Goal: Information Seeking & Learning: Learn about a topic

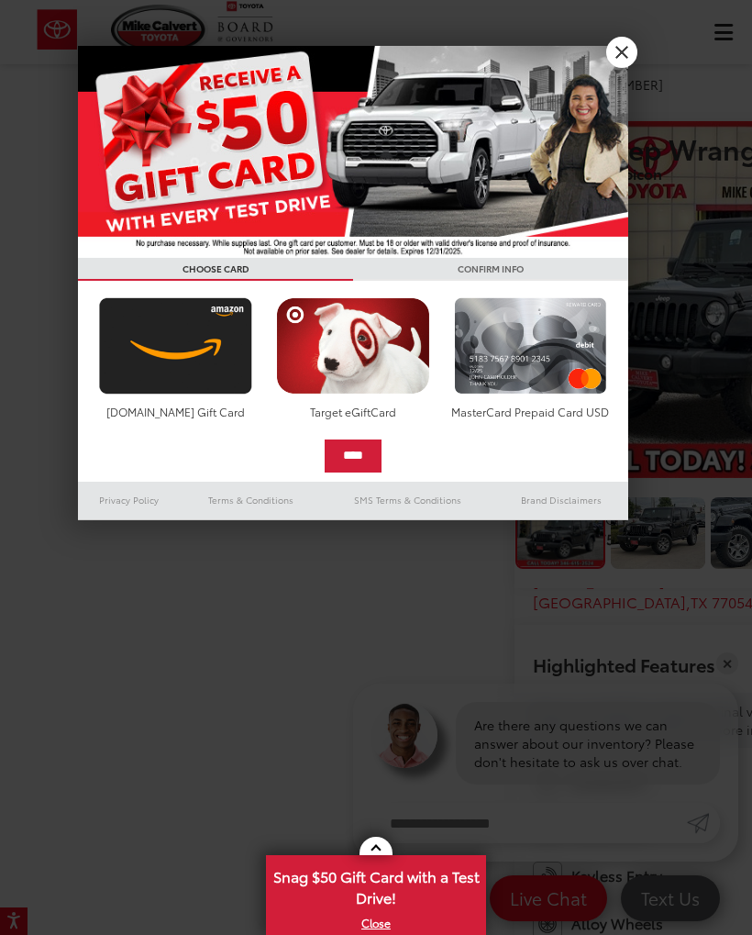
click at [617, 47] on link "X" at bounding box center [621, 52] width 31 height 31
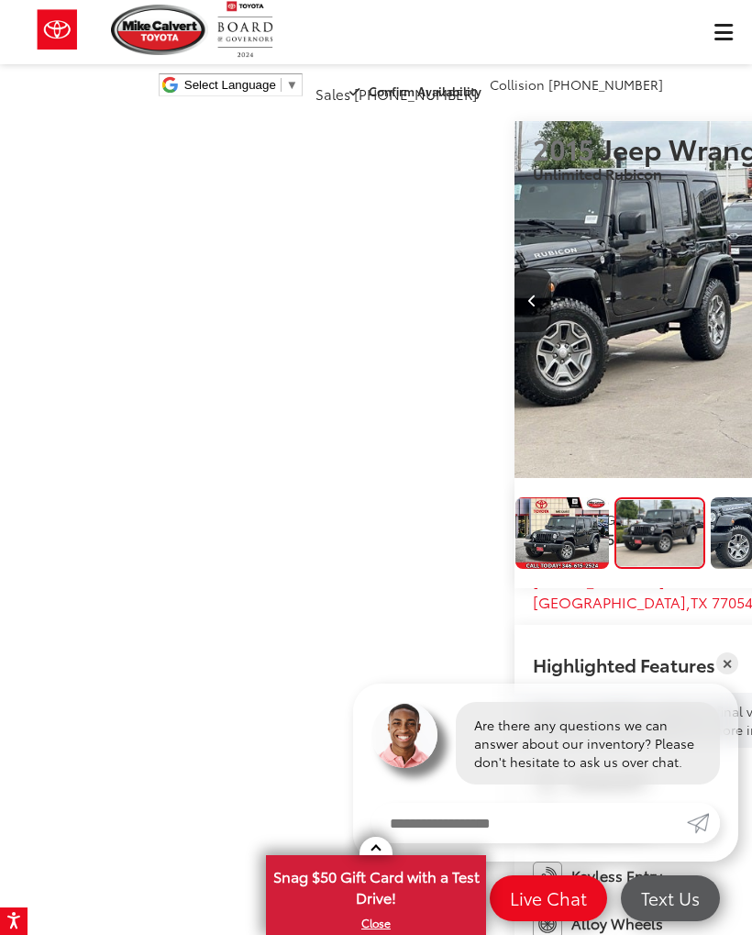
scroll to position [0, 752]
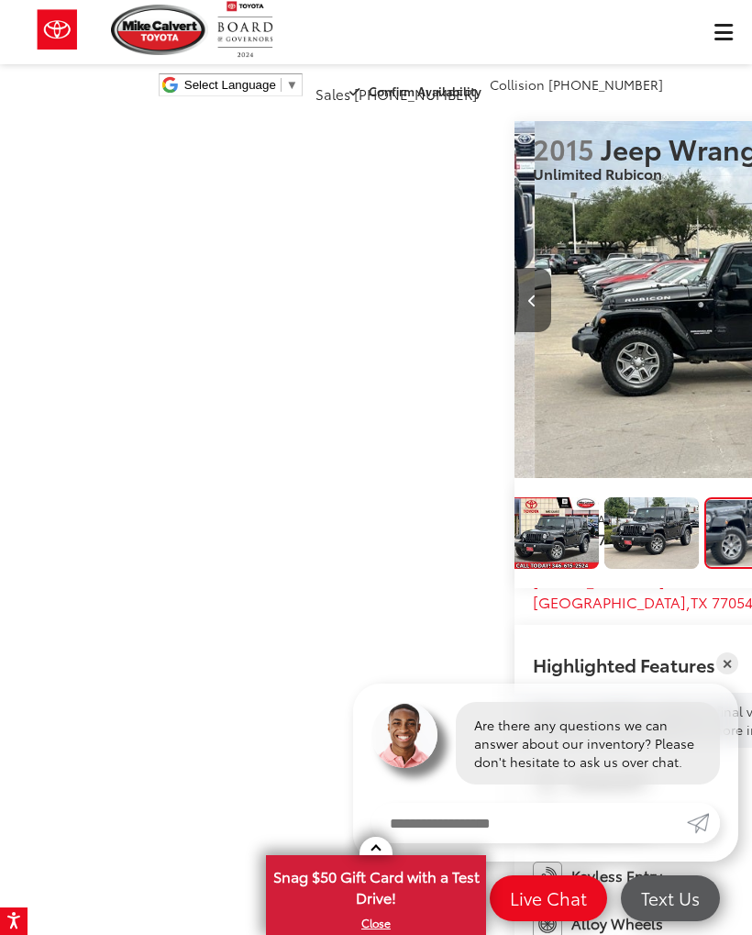
scroll to position [0, 1505]
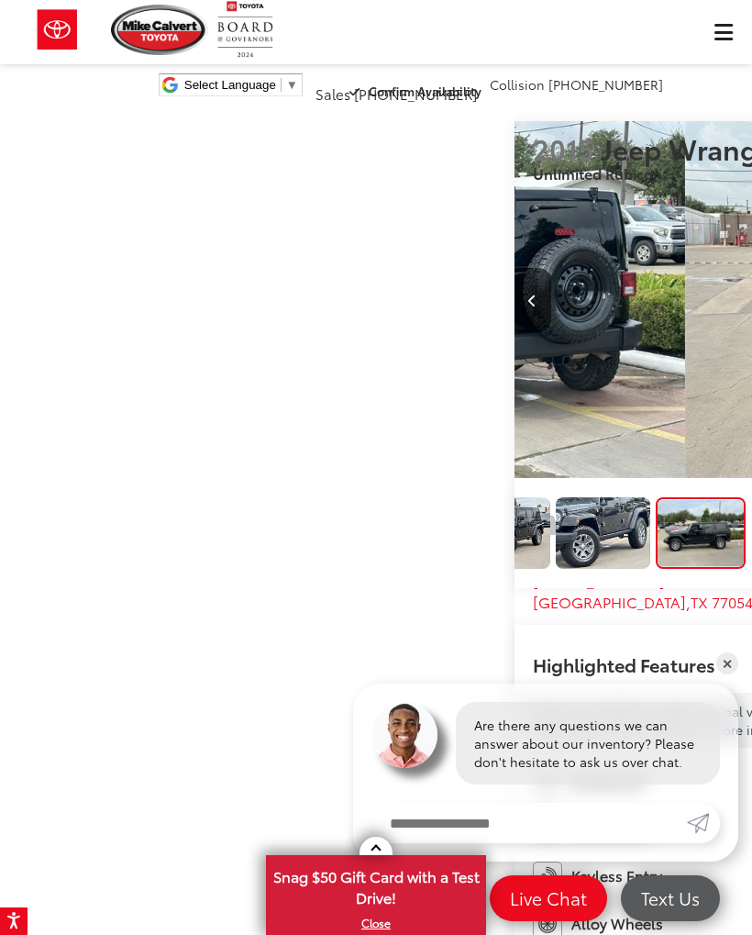
scroll to position [0, 2257]
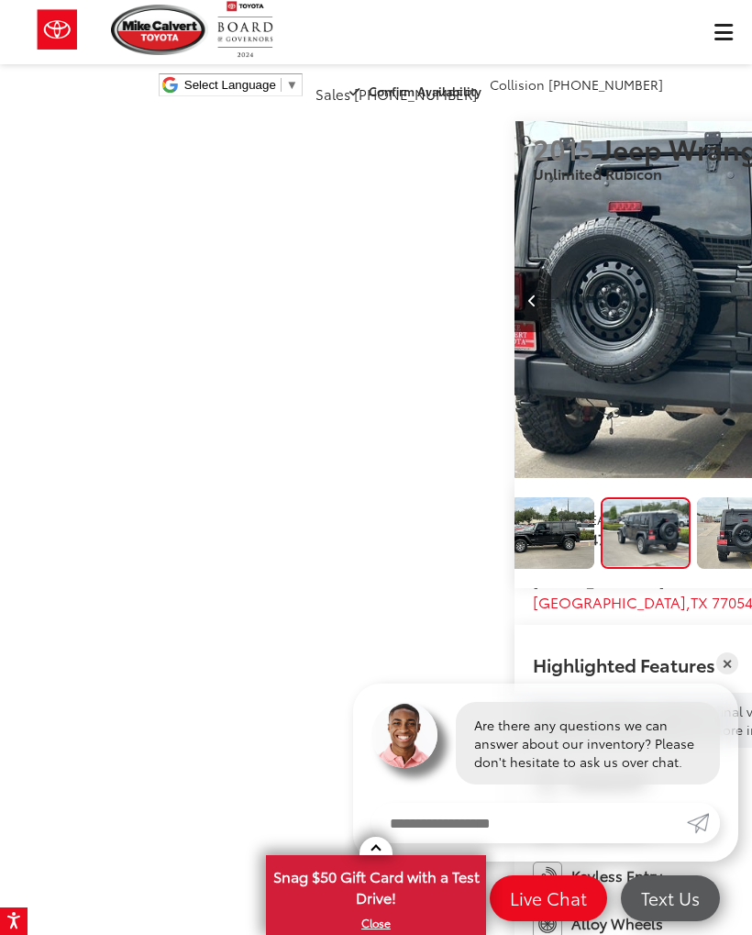
scroll to position [0, 3009]
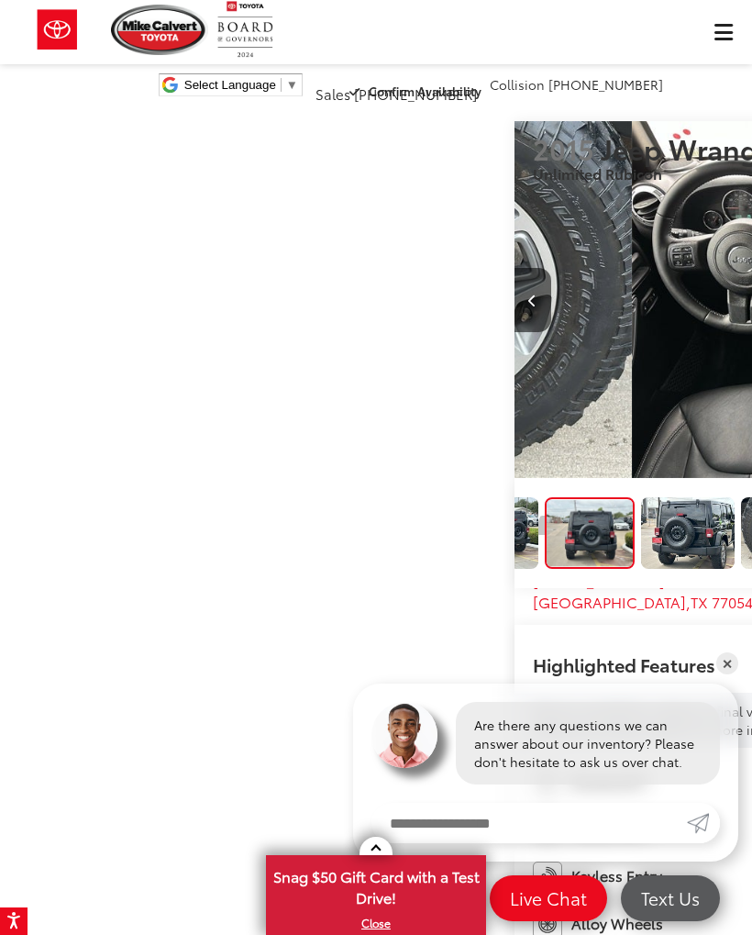
scroll to position [0, 3761]
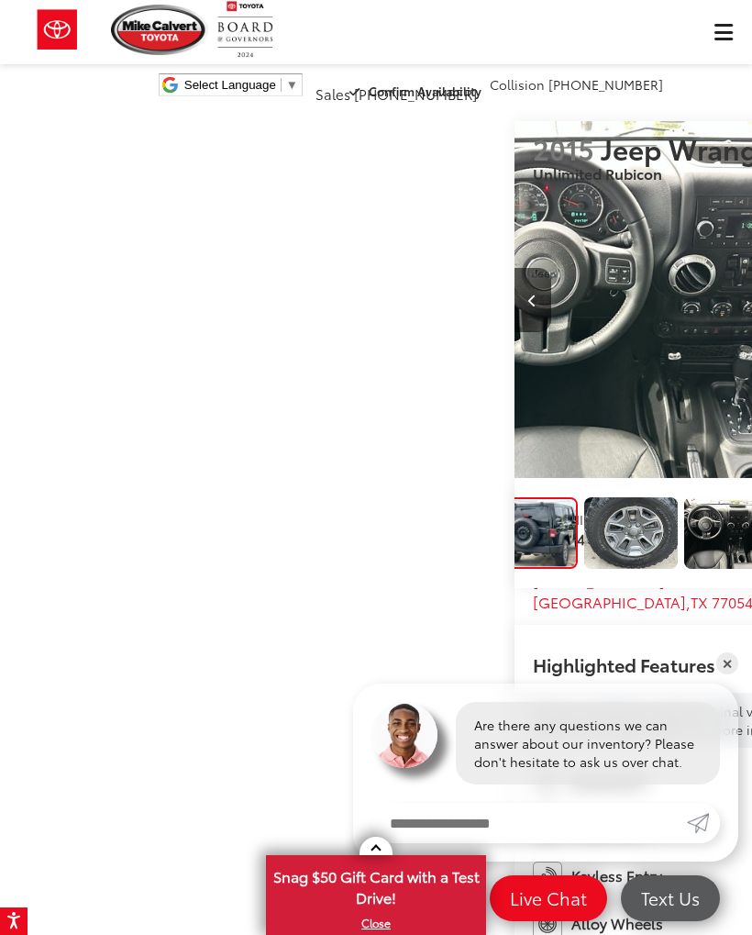
scroll to position [0, 644]
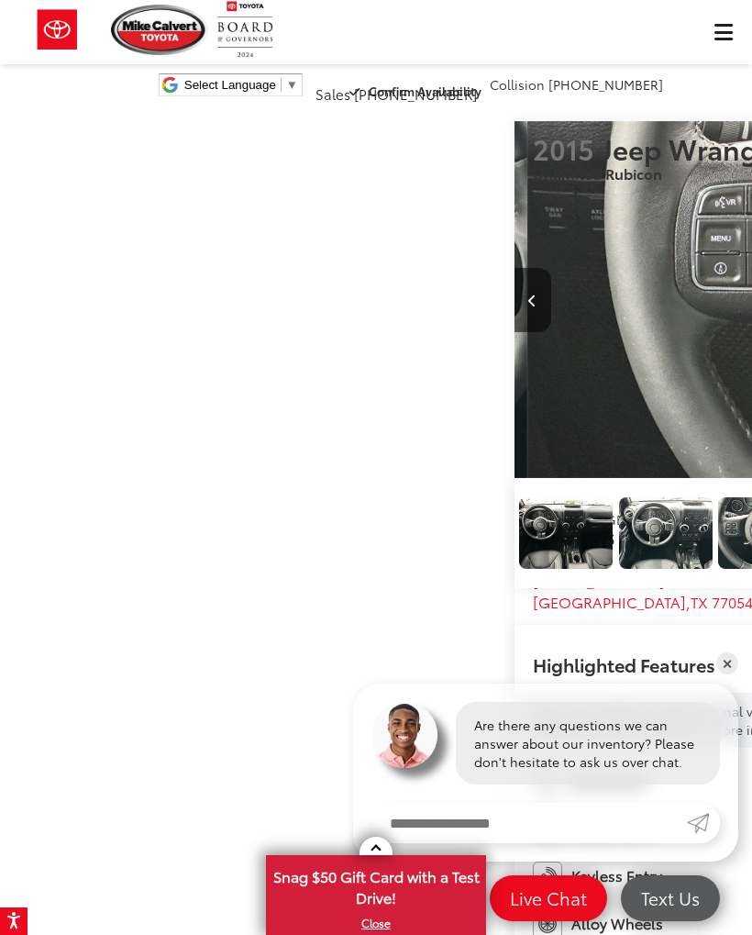
scroll to position [0, 802]
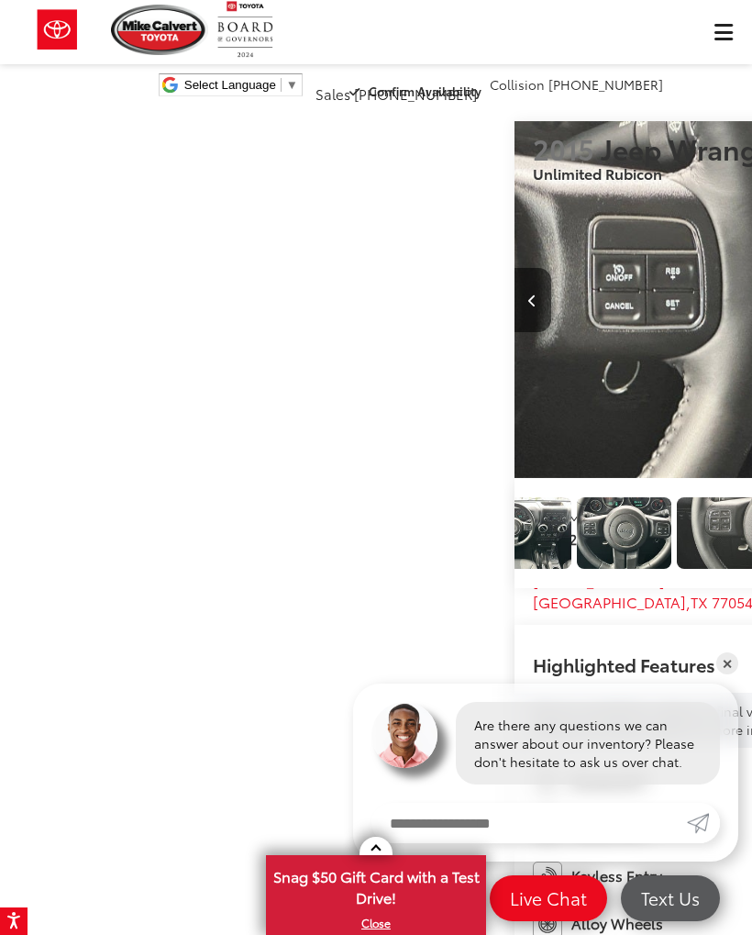
scroll to position [0, 0]
